Goal: Task Accomplishment & Management: Use online tool/utility

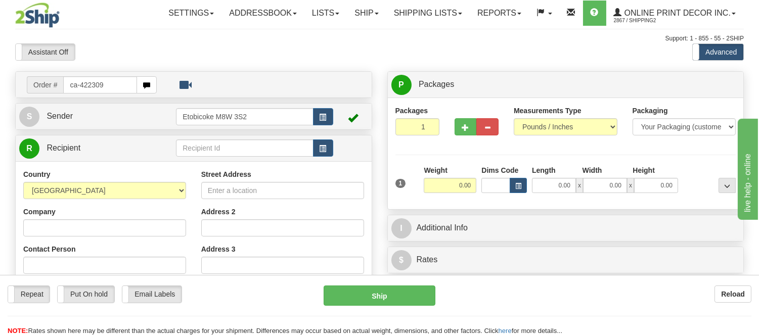
type input "ca-422309"
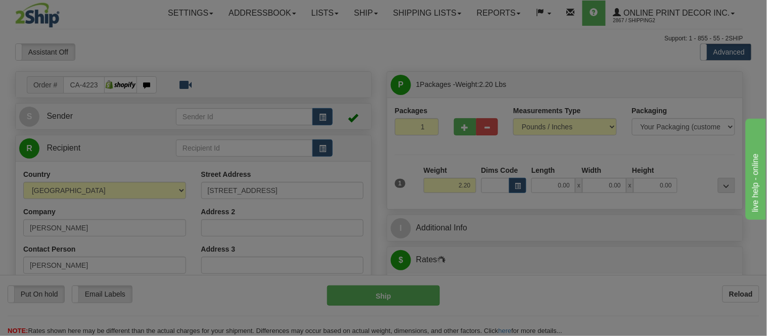
type input "COQUITLAM"
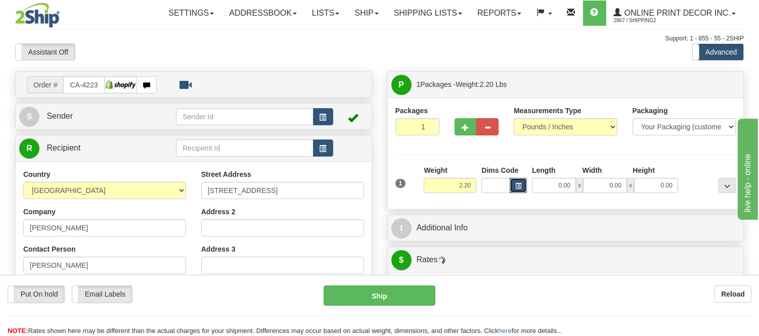
click at [514, 188] on button "button" at bounding box center [517, 185] width 17 height 15
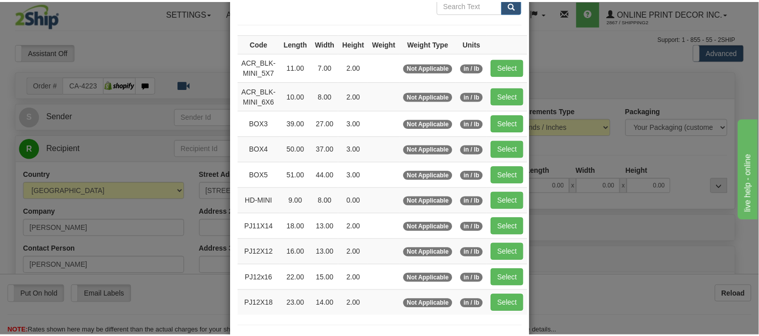
scroll to position [112, 0]
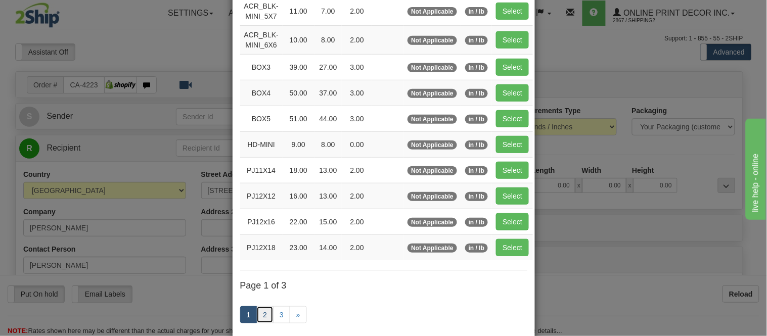
click at [261, 315] on link "2" at bounding box center [264, 314] width 17 height 17
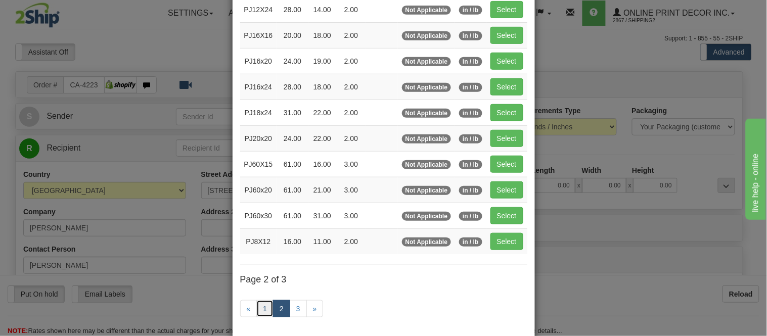
click at [261, 315] on link "1" at bounding box center [264, 308] width 17 height 17
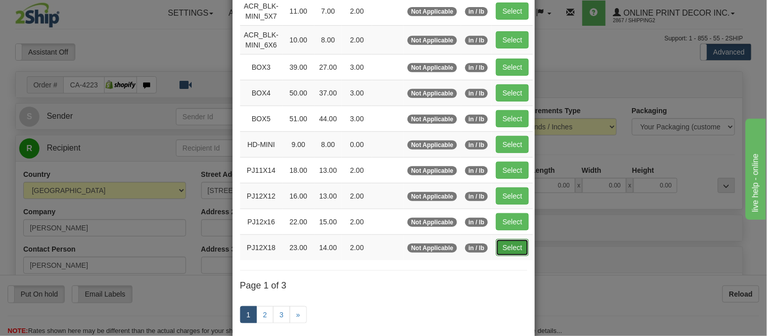
click at [516, 254] on button "Select" at bounding box center [512, 247] width 33 height 17
type input "PJ12X18"
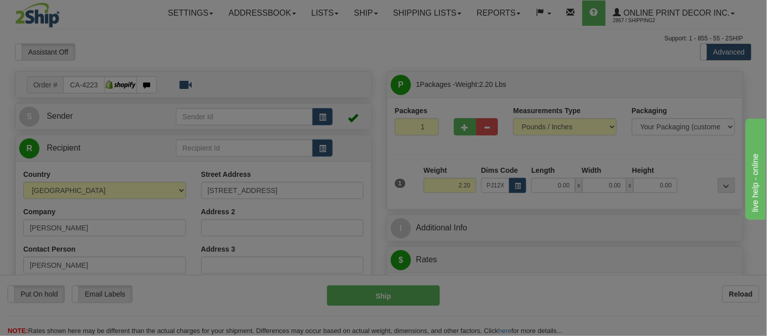
type input "23.00"
type input "14.00"
type input "2.00"
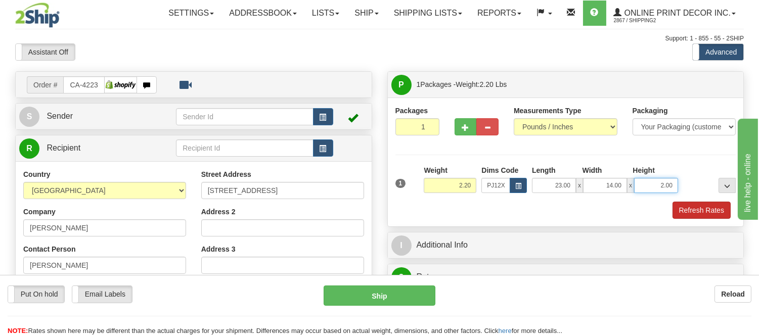
drag, startPoint x: 675, startPoint y: 186, endPoint x: 688, endPoint y: 203, distance: 21.6
click at [688, 203] on div "1 Weight 2.20 Dims Code PJ12X18 Length Width Height x x" at bounding box center [565, 192] width 341 height 54
click at [689, 205] on button "Refresh Rates" at bounding box center [701, 210] width 58 height 17
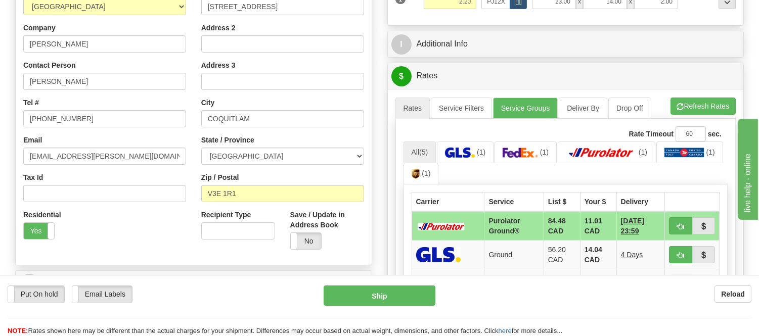
scroll to position [185, 0]
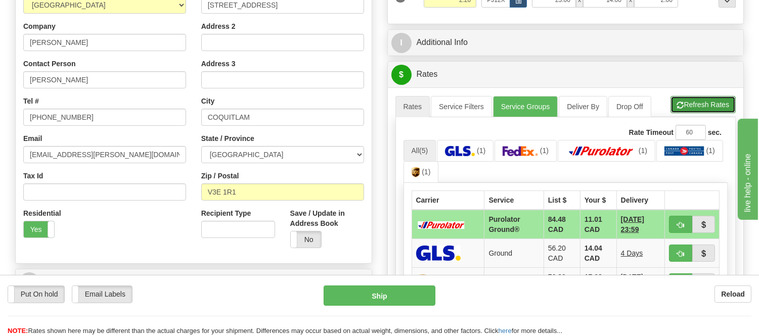
click at [696, 104] on button "Refresh Rates" at bounding box center [702, 104] width 65 height 17
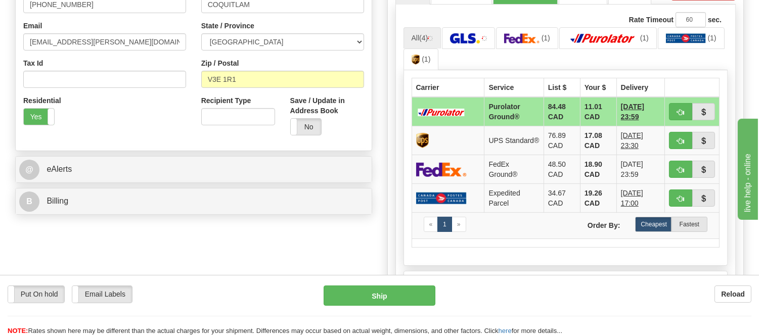
scroll to position [354, 0]
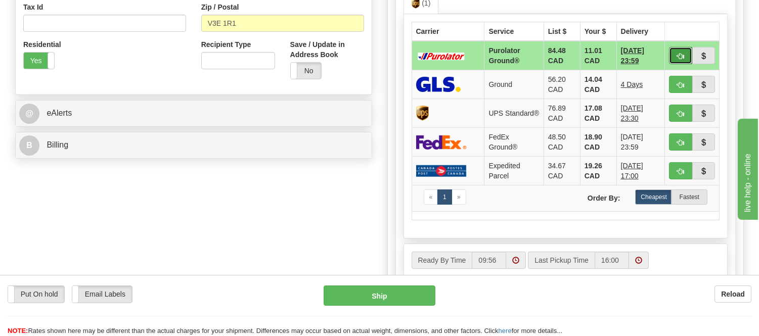
click at [682, 57] on span "button" at bounding box center [680, 56] width 7 height 7
type input "260"
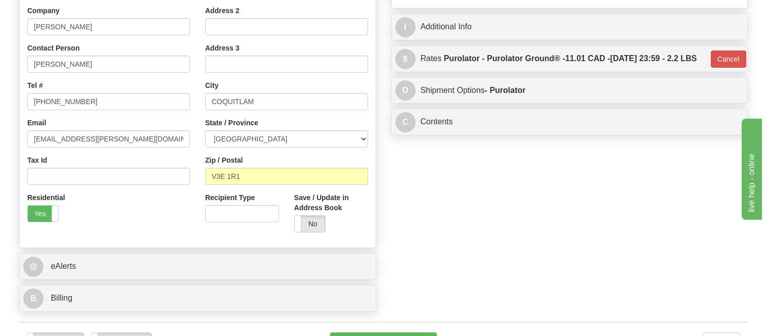
scroll to position [185, 0]
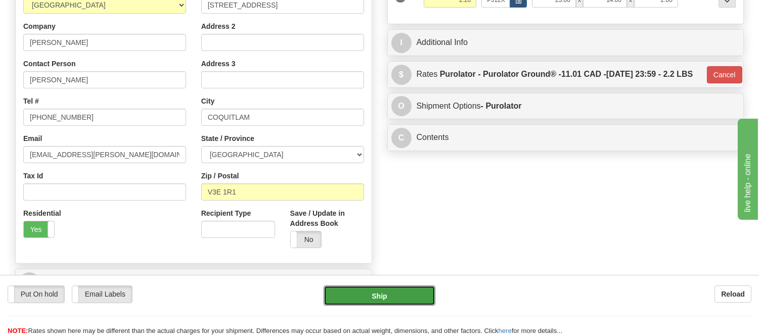
click at [402, 296] on button "Ship" at bounding box center [378, 296] width 111 height 20
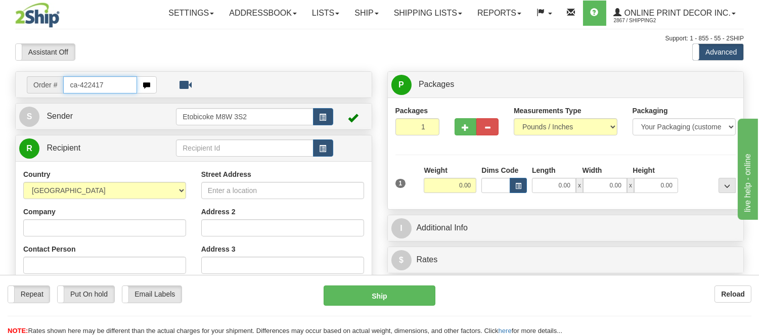
type input "ca-422417"
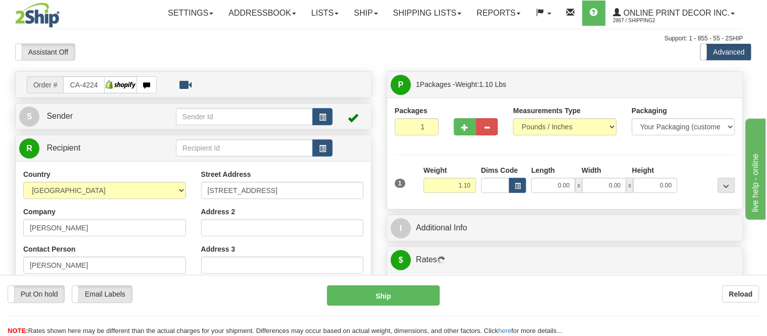
type input "STRATFORD"
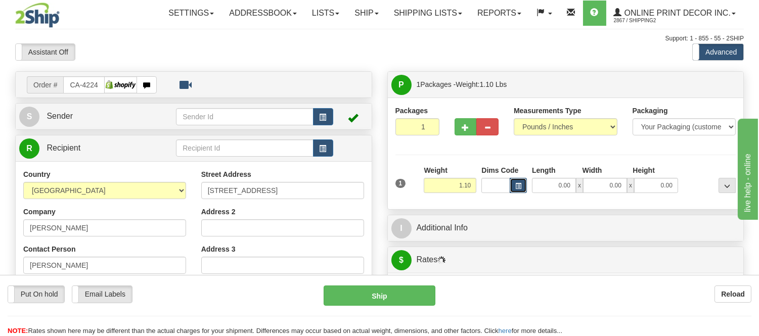
click at [512, 185] on button "button" at bounding box center [517, 185] width 17 height 15
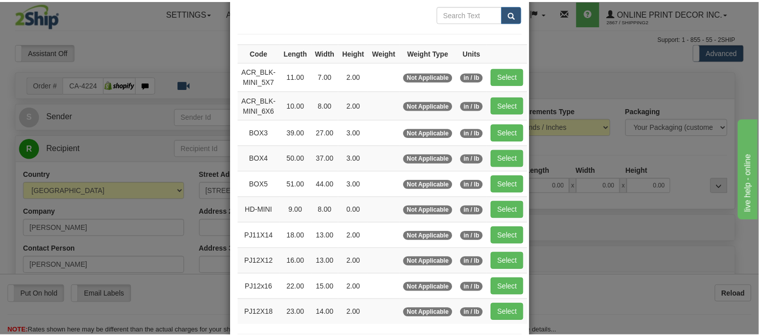
scroll to position [112, 0]
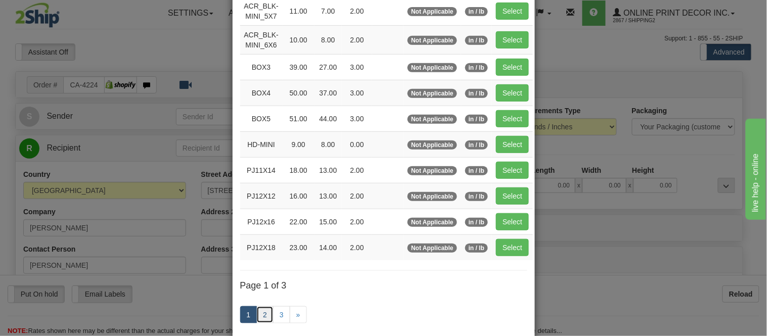
click at [261, 315] on link "2" at bounding box center [264, 314] width 17 height 17
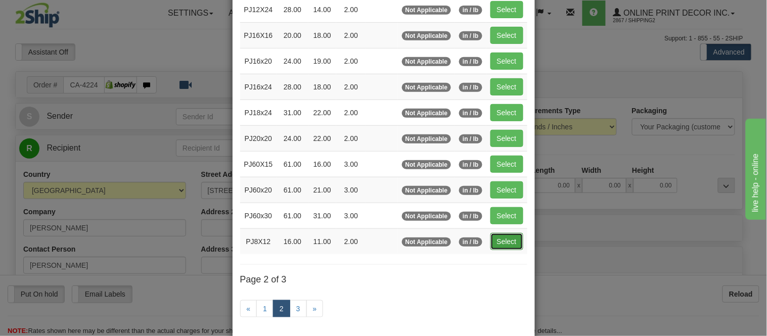
click at [506, 239] on button "Select" at bounding box center [506, 241] width 33 height 17
type input "PJ8X12"
type input "16.00"
type input "11.00"
type input "2.00"
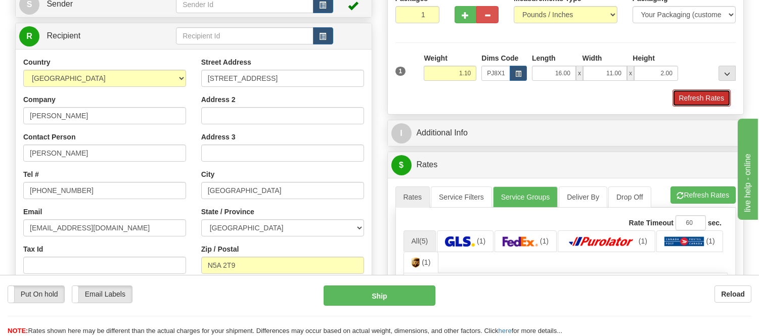
click at [707, 100] on button "Refresh Rates" at bounding box center [701, 97] width 58 height 17
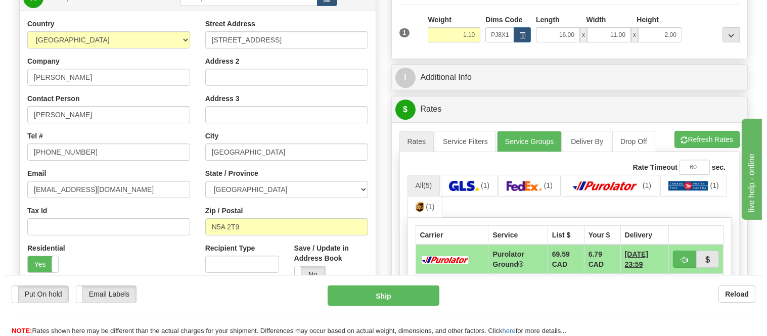
scroll to position [168, 0]
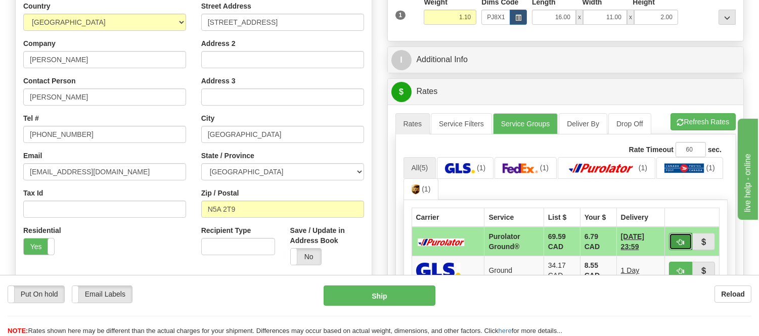
click at [678, 234] on button "button" at bounding box center [680, 241] width 23 height 17
type input "260"
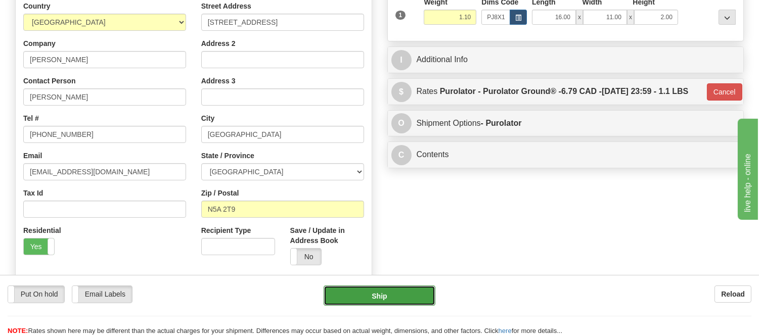
click at [362, 291] on button "Ship" at bounding box center [378, 296] width 111 height 20
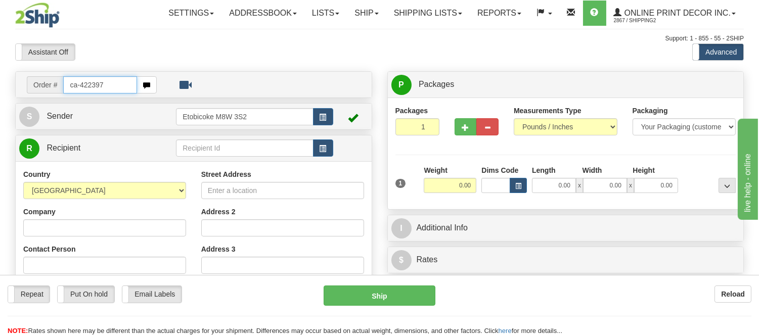
type input "ca-422397"
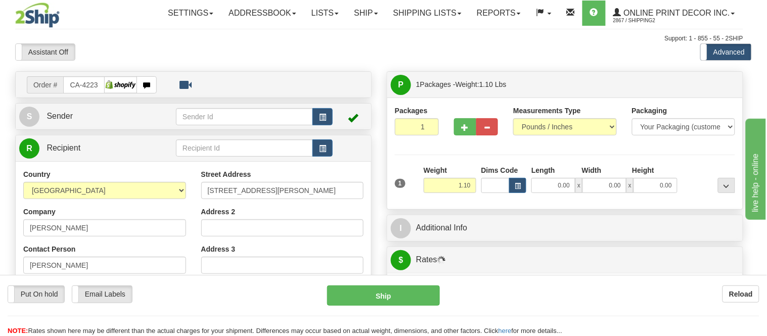
type input "[GEOGRAPHIC_DATA]"
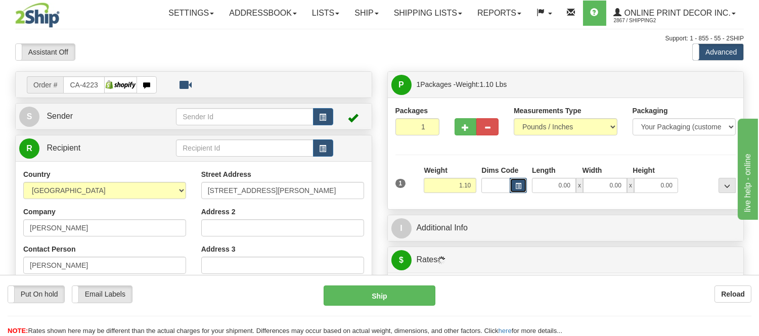
click at [523, 185] on button "button" at bounding box center [517, 185] width 17 height 15
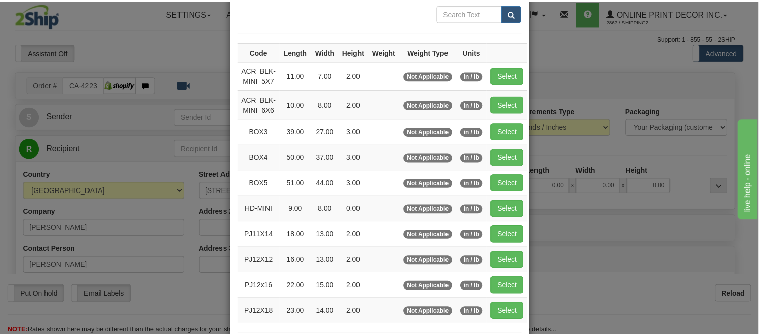
scroll to position [112, 0]
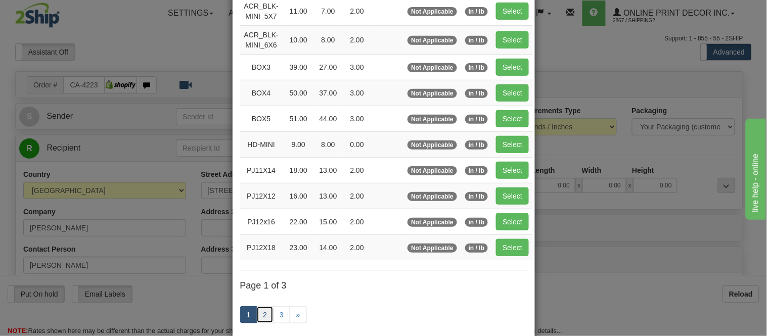
click at [260, 317] on link "2" at bounding box center [264, 314] width 17 height 17
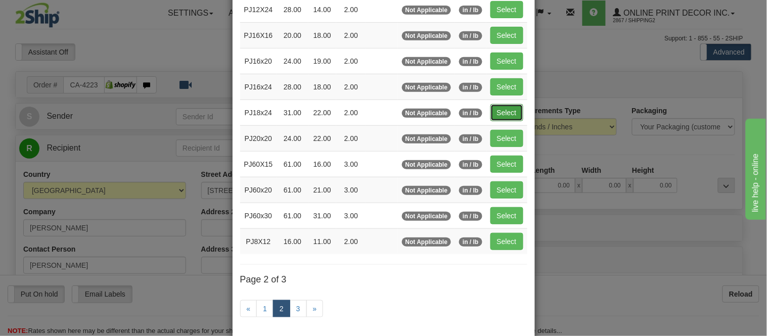
click at [502, 114] on button "Select" at bounding box center [506, 112] width 33 height 17
type input "PJ18x24"
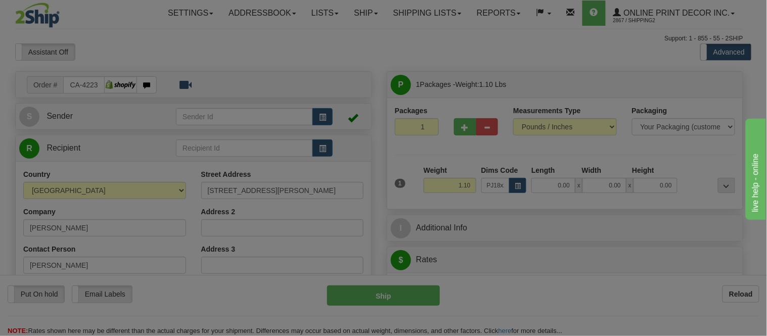
type input "31.00"
type input "22.00"
type input "2.00"
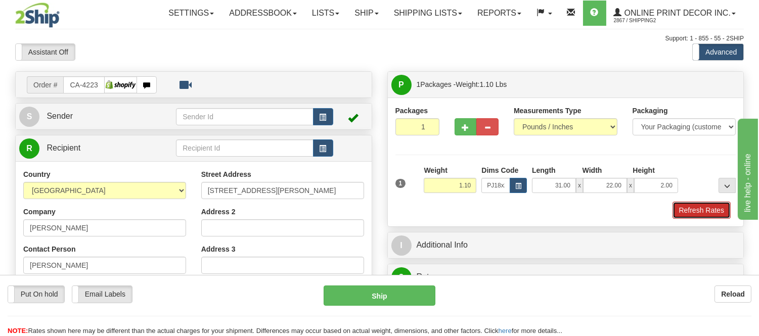
click at [681, 210] on button "Refresh Rates" at bounding box center [701, 210] width 58 height 17
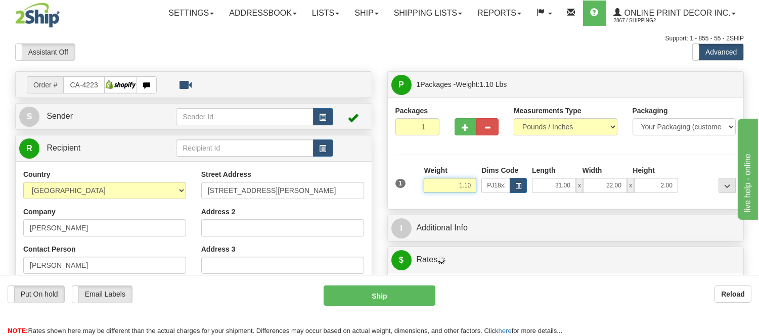
drag, startPoint x: 474, startPoint y: 183, endPoint x: 412, endPoint y: 199, distance: 64.1
click at [412, 199] on div "1 Weight 1.10 Dims Code x x" at bounding box center [566, 183] width 346 height 36
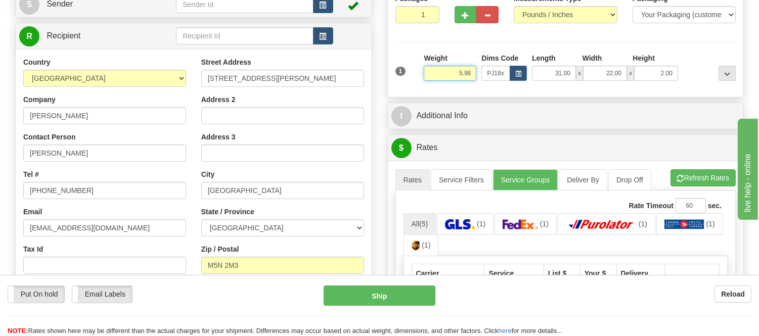
type input "5.98"
click at [714, 189] on ul "Rates Service Filters Service Groups Deliver By Drop Off Pickup Refresh Rates C…" at bounding box center [565, 179] width 341 height 21
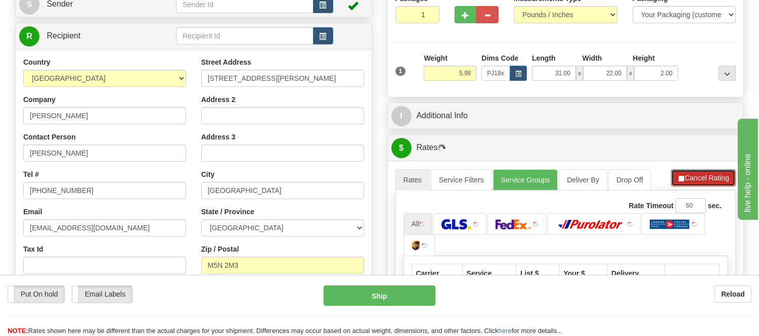
click at [714, 183] on button "Cancel Rating" at bounding box center [703, 177] width 65 height 17
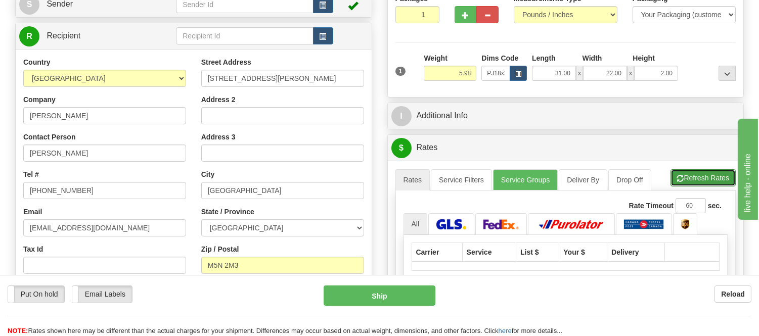
click at [709, 180] on button "Refresh Rates" at bounding box center [702, 177] width 65 height 17
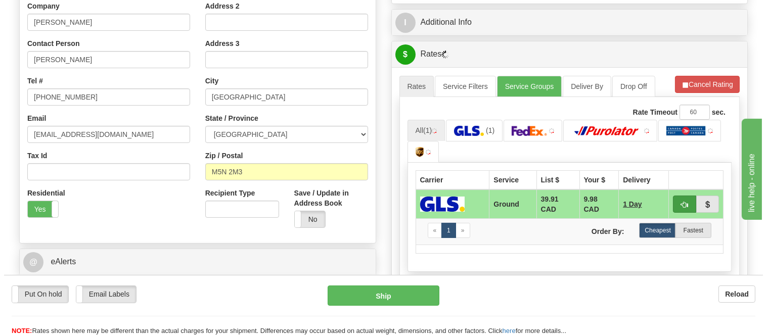
scroll to position [280, 0]
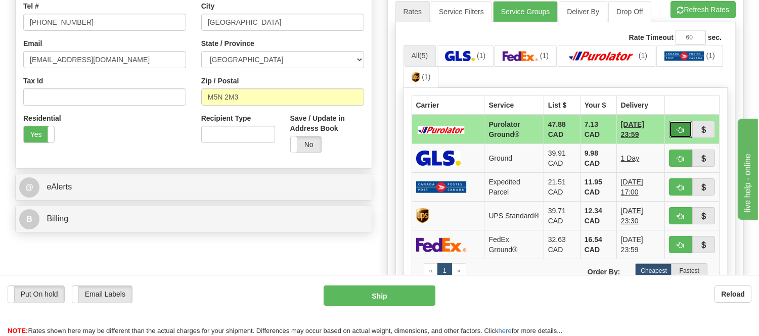
click at [681, 134] on button "button" at bounding box center [680, 129] width 23 height 17
type input "260"
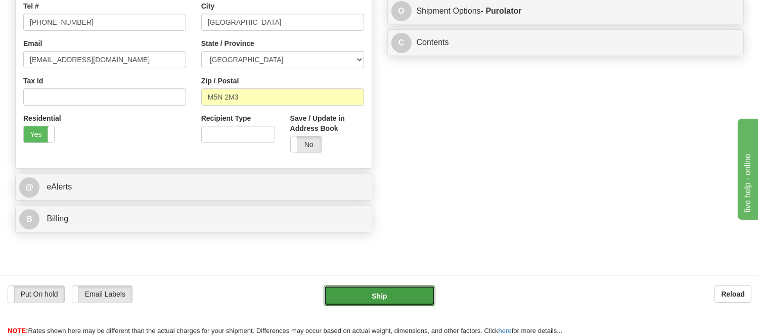
click at [412, 295] on button "Ship" at bounding box center [378, 296] width 111 height 20
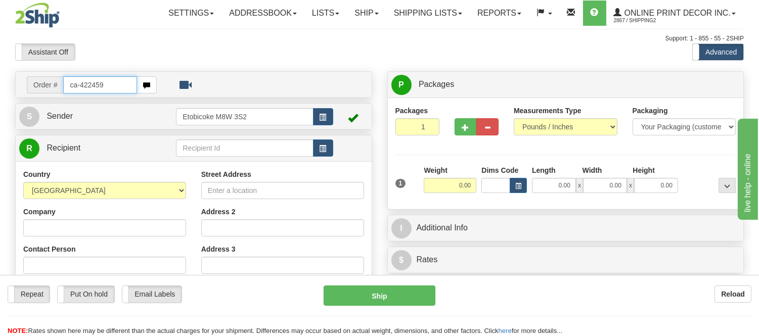
type input "ca-422459"
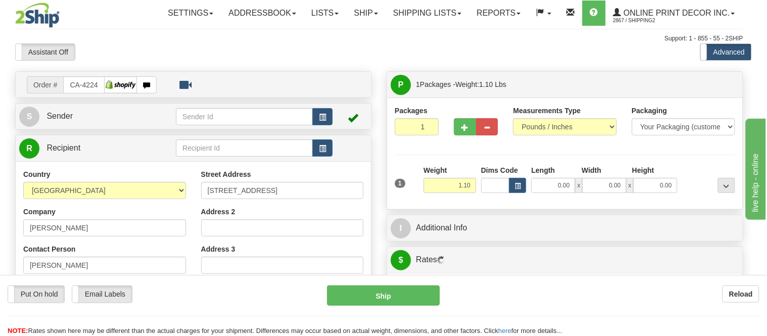
type input "[GEOGRAPHIC_DATA]"
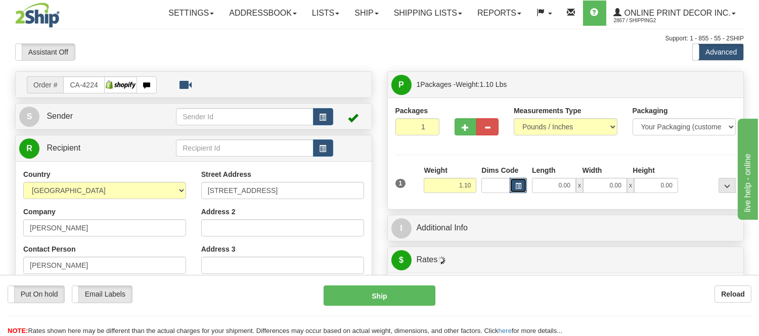
click at [524, 190] on button "button" at bounding box center [517, 185] width 17 height 15
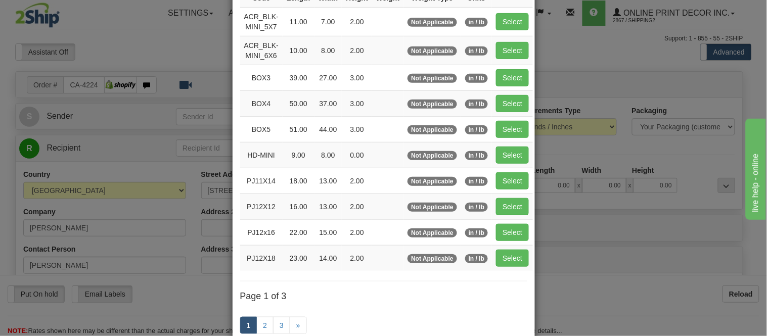
scroll to position [168, 0]
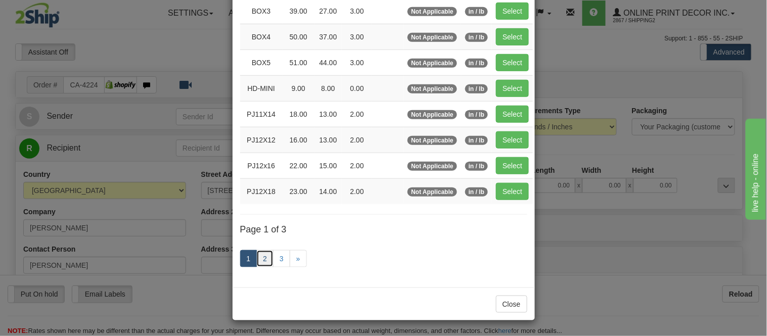
click at [257, 260] on link "2" at bounding box center [264, 258] width 17 height 17
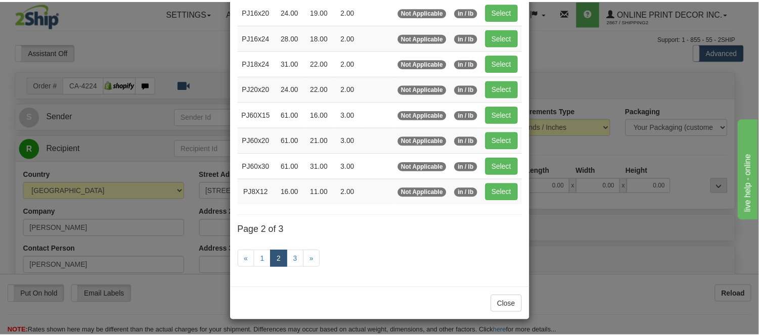
scroll to position [164, 0]
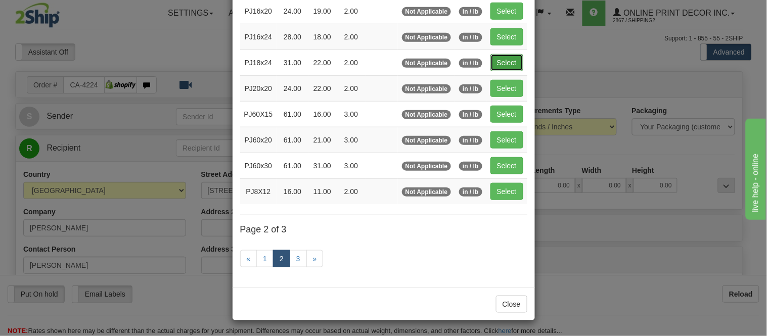
click at [509, 59] on button "Select" at bounding box center [506, 62] width 33 height 17
type input "PJ18x24"
type input "31.00"
type input "22.00"
type input "2.00"
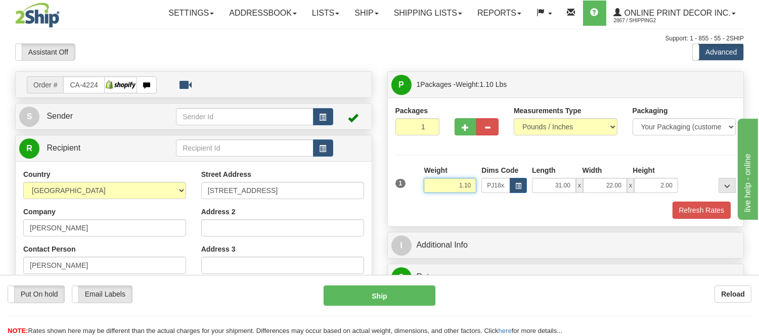
drag, startPoint x: 472, startPoint y: 185, endPoint x: 444, endPoint y: 189, distance: 29.1
click at [444, 189] on input "1.10" at bounding box center [449, 185] width 53 height 15
type input "5.98"
click at [721, 208] on button "Refresh Rates" at bounding box center [701, 210] width 58 height 17
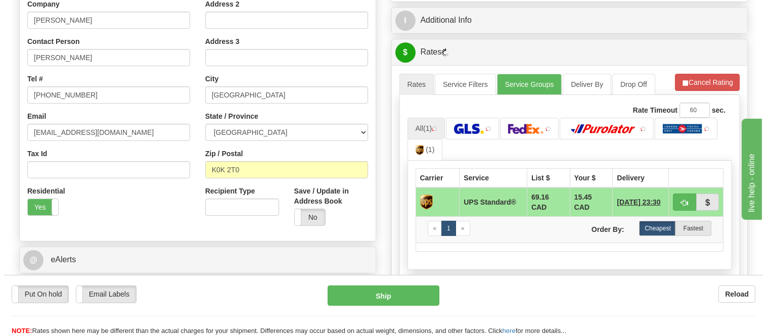
scroll to position [296, 0]
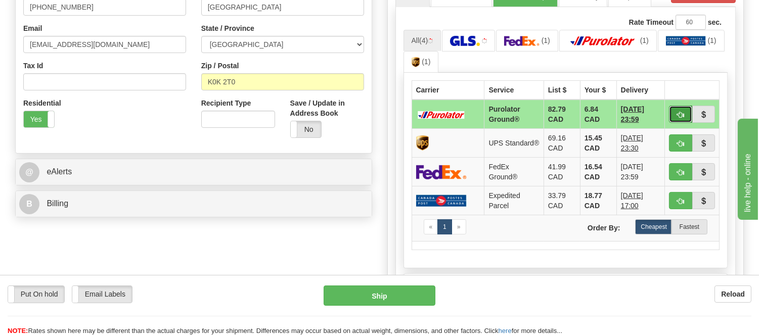
click at [676, 108] on button "button" at bounding box center [680, 114] width 23 height 17
click at [684, 56] on ul "All (4) (1) (1) (1) (1)" at bounding box center [565, 51] width 324 height 43
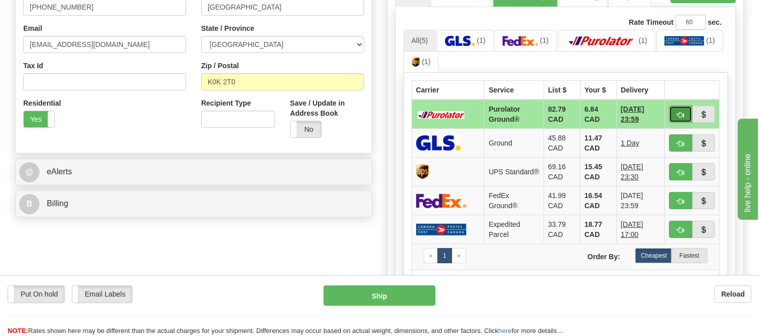
click at [673, 109] on button "button" at bounding box center [680, 114] width 23 height 17
type input "260"
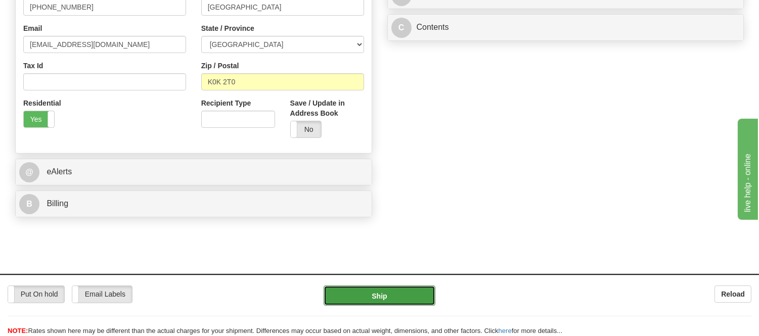
click at [397, 295] on button "Ship" at bounding box center [378, 296] width 111 height 20
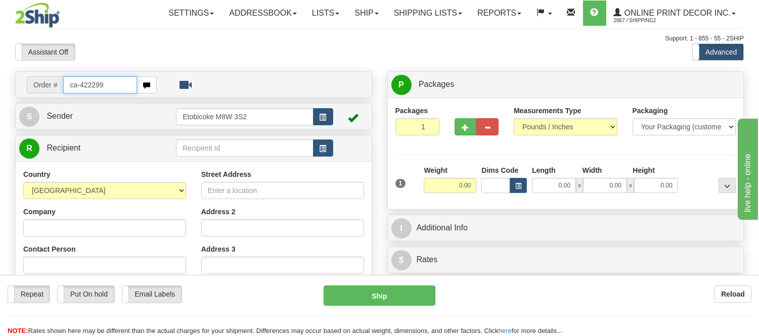
type input "ca-422299"
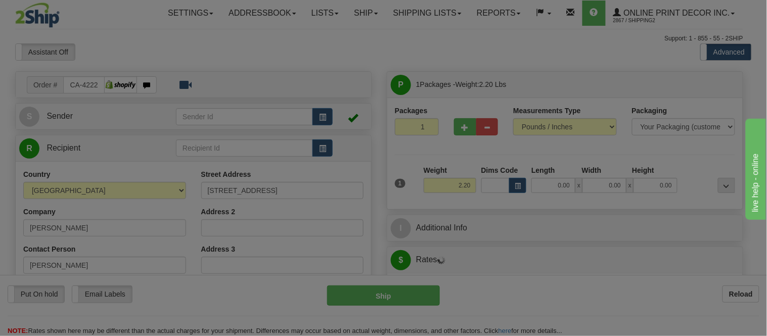
type input "COCHRANE"
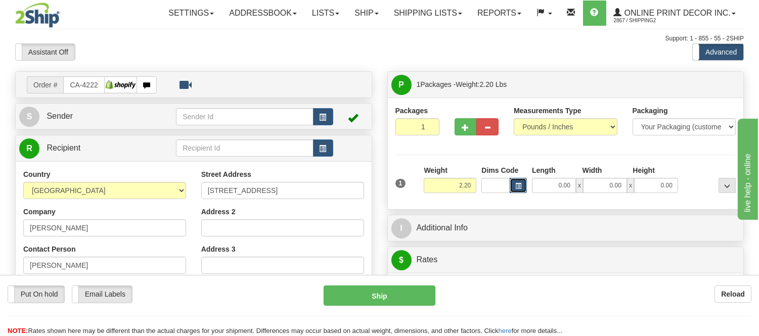
click at [521, 186] on span "button" at bounding box center [518, 186] width 6 height 6
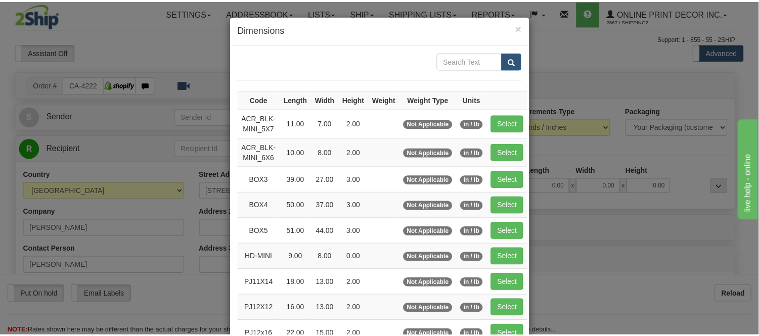
scroll to position [56, 0]
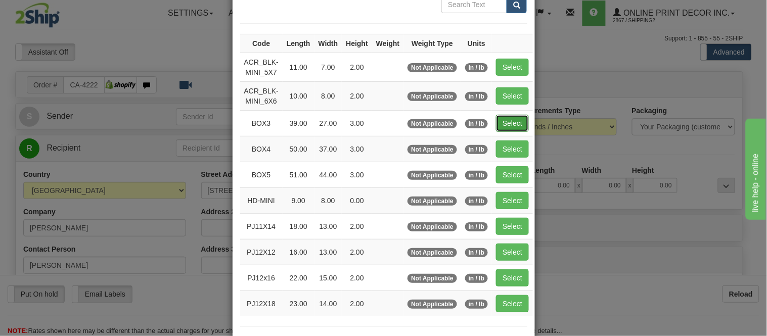
click at [509, 123] on button "Select" at bounding box center [512, 123] width 33 height 17
type input "BOX3"
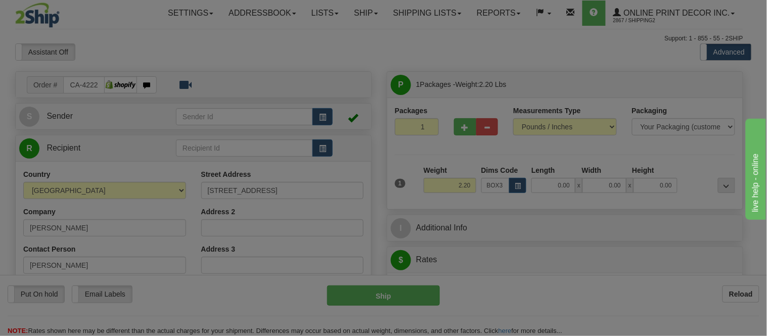
type input "39.00"
type input "27.00"
type input "3.00"
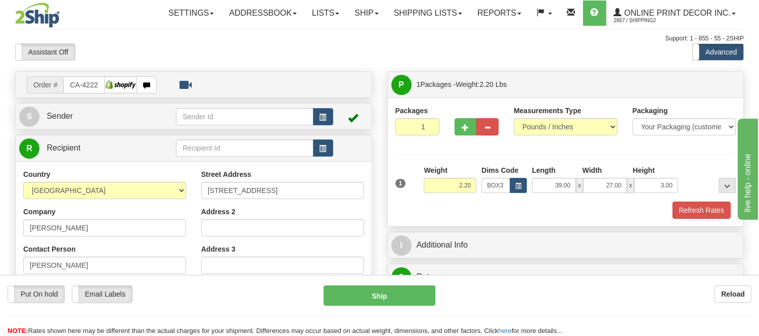
drag, startPoint x: 477, startPoint y: 185, endPoint x: 428, endPoint y: 187, distance: 48.6
click at [428, 187] on div "Weight 2.20" at bounding box center [450, 182] width 58 height 35
click at [479, 172] on div "Dims Code BOX3" at bounding box center [504, 179] width 51 height 28
drag, startPoint x: 472, startPoint y: 184, endPoint x: 435, endPoint y: 202, distance: 41.4
click at [435, 202] on div "1 Weight 2.20 Dims Code BOX3" at bounding box center [565, 192] width 341 height 54
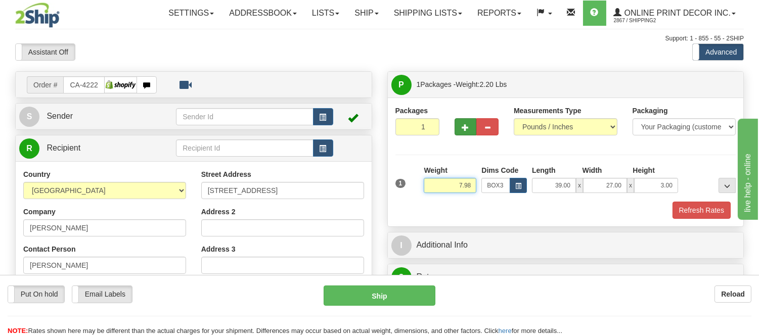
type input "7.98"
click at [462, 130] on span "button" at bounding box center [465, 127] width 7 height 7
radio input "true"
type input "2"
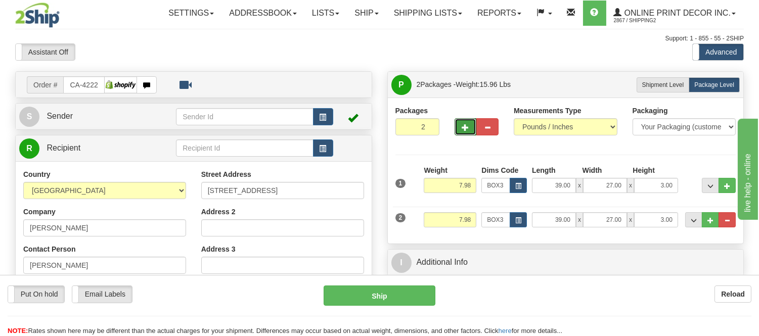
scroll to position [112, 0]
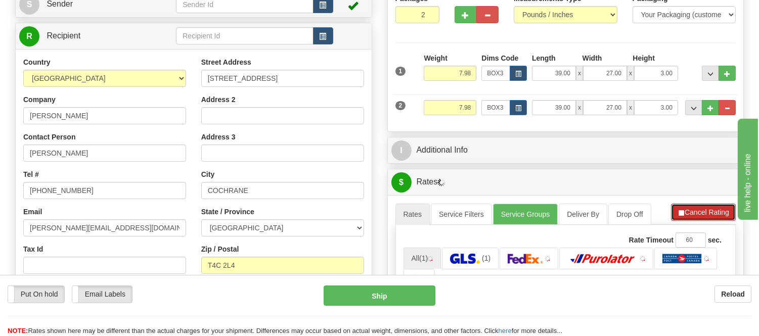
click at [687, 214] on button "Cancel Rating" at bounding box center [703, 212] width 65 height 17
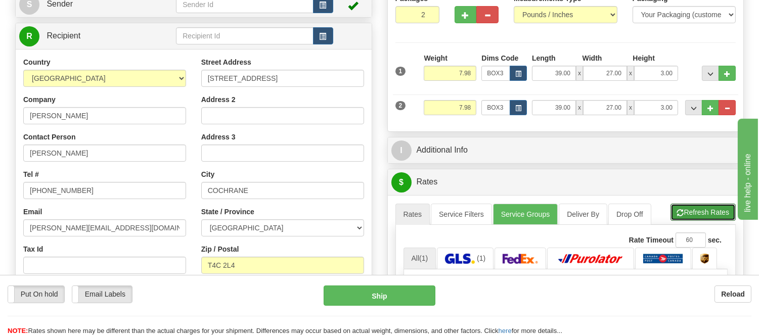
click at [687, 214] on button "Refresh Rates" at bounding box center [702, 212] width 65 height 17
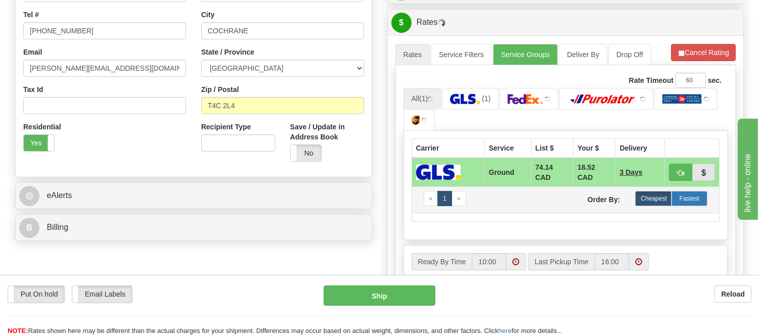
scroll to position [337, 0]
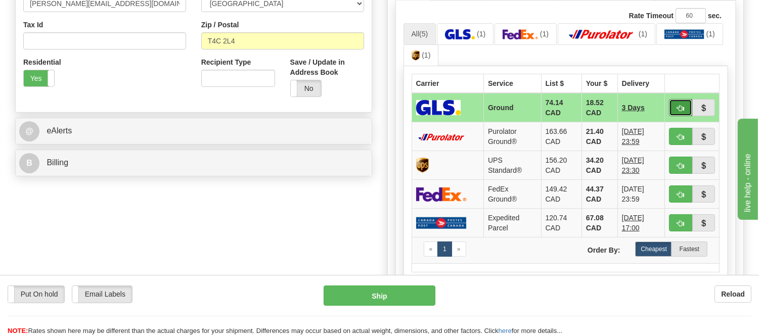
click at [677, 106] on span "button" at bounding box center [680, 108] width 7 height 7
type input "1"
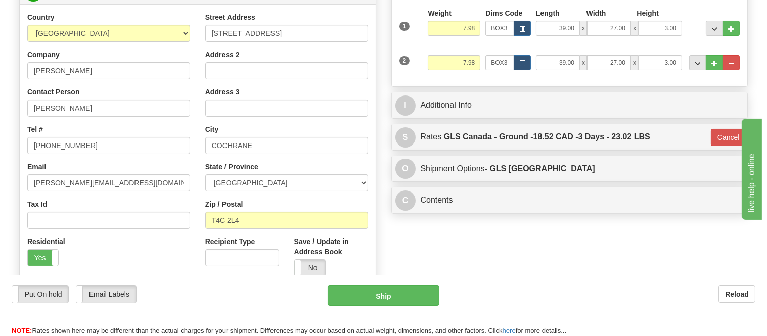
scroll to position [112, 0]
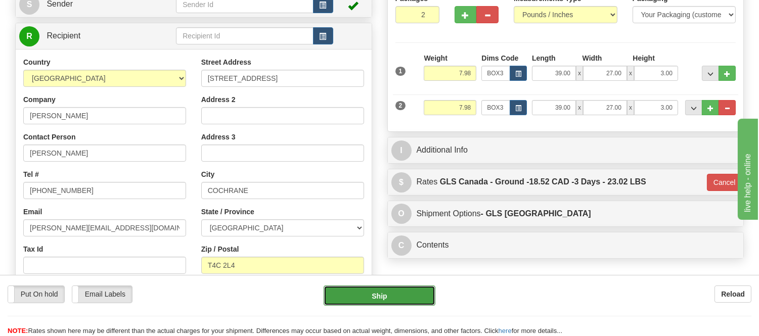
click at [398, 293] on button "Ship" at bounding box center [378, 296] width 111 height 20
